Goal: Transaction & Acquisition: Purchase product/service

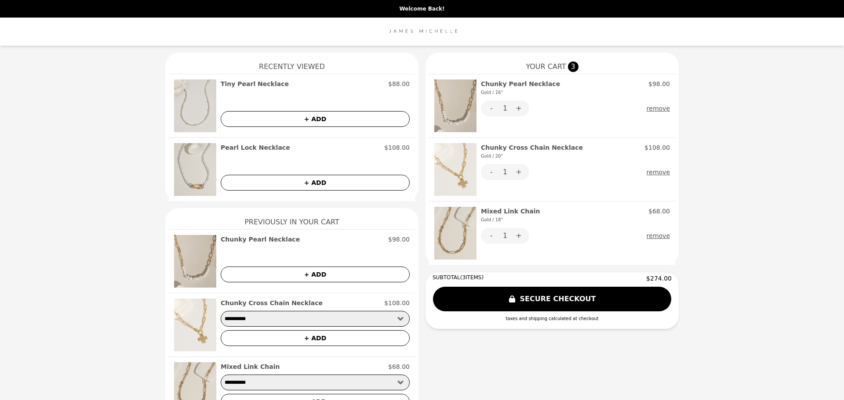
click at [296, 182] on button "+ ADD" at bounding box center [315, 183] width 189 height 16
click at [178, 167] on img at bounding box center [195, 169] width 42 height 53
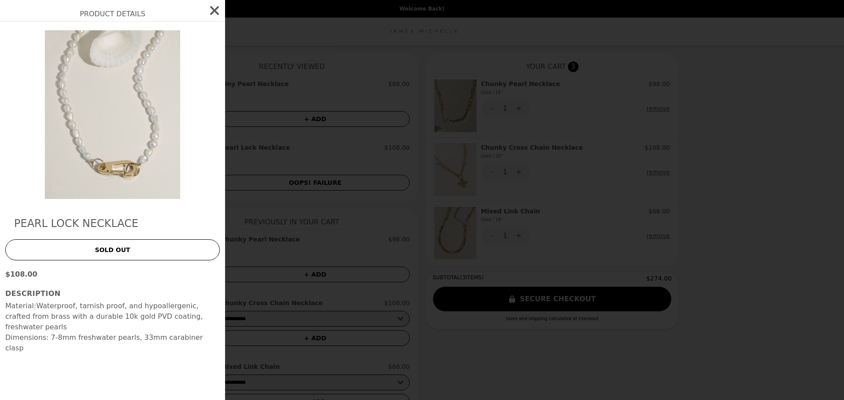
click at [221, 11] on icon "button" at bounding box center [214, 11] width 14 height 14
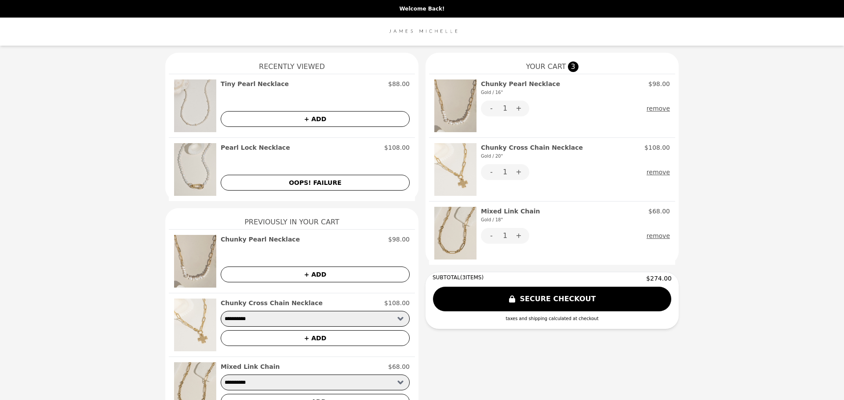
click at [239, 149] on h2 "Pearl Lock Necklace" at bounding box center [255, 147] width 69 height 9
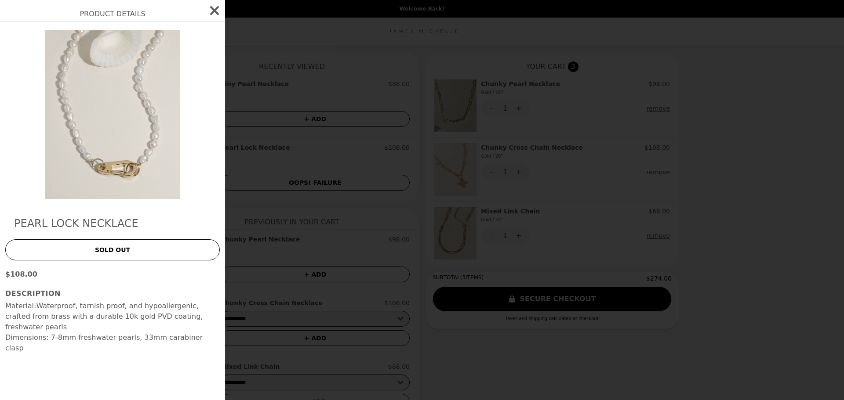
click at [86, 219] on h2 "Pearl Lock Necklace" at bounding box center [112, 224] width 197 height 14
click at [216, 12] on icon "button" at bounding box center [214, 10] width 9 height 9
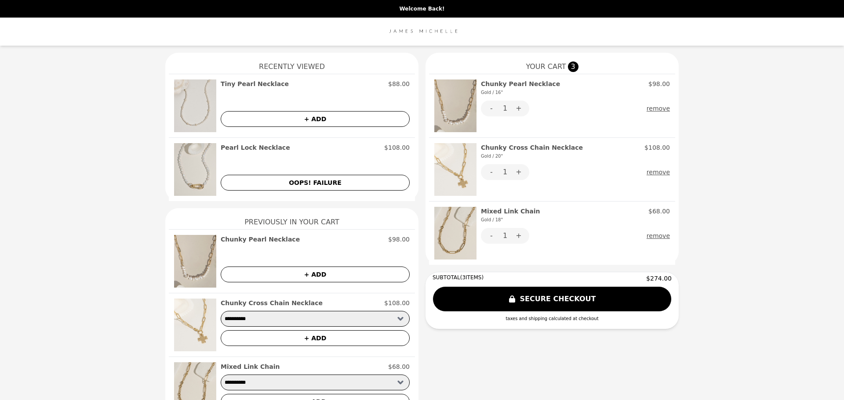
click at [432, 11] on p "Welcome Back!" at bounding box center [421, 8] width 833 height 7
click at [429, 27] on img at bounding box center [422, 32] width 74 height 18
